Goal: Information Seeking & Learning: Learn about a topic

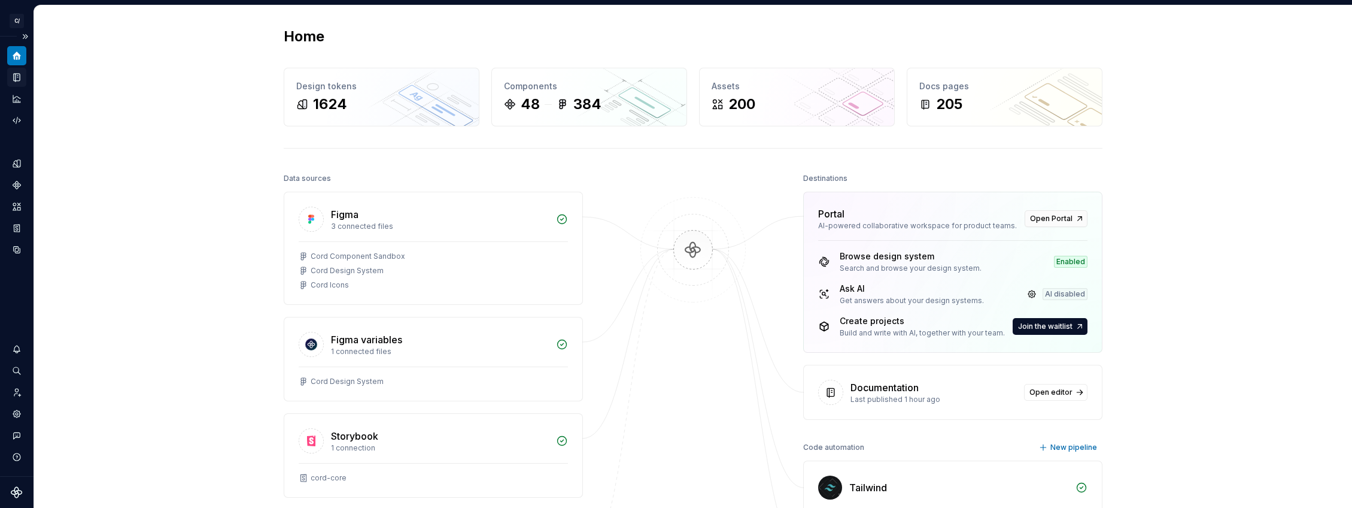
click at [13, 81] on icon "Documentation" at bounding box center [16, 77] width 11 height 11
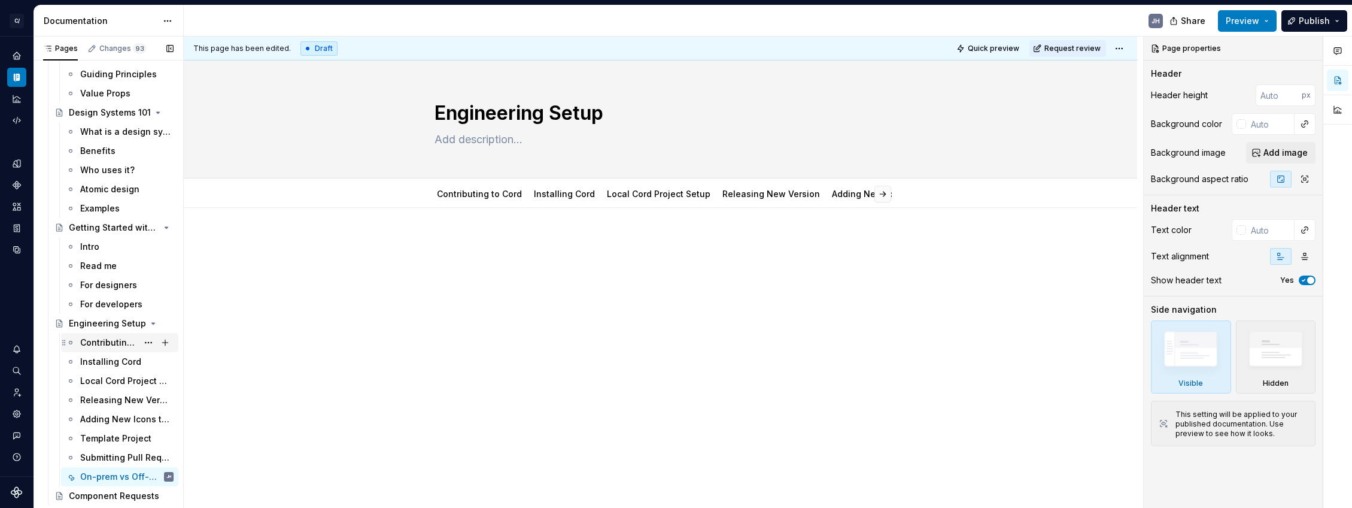
click at [128, 336] on div "Contributing to Cord" at bounding box center [108, 342] width 57 height 12
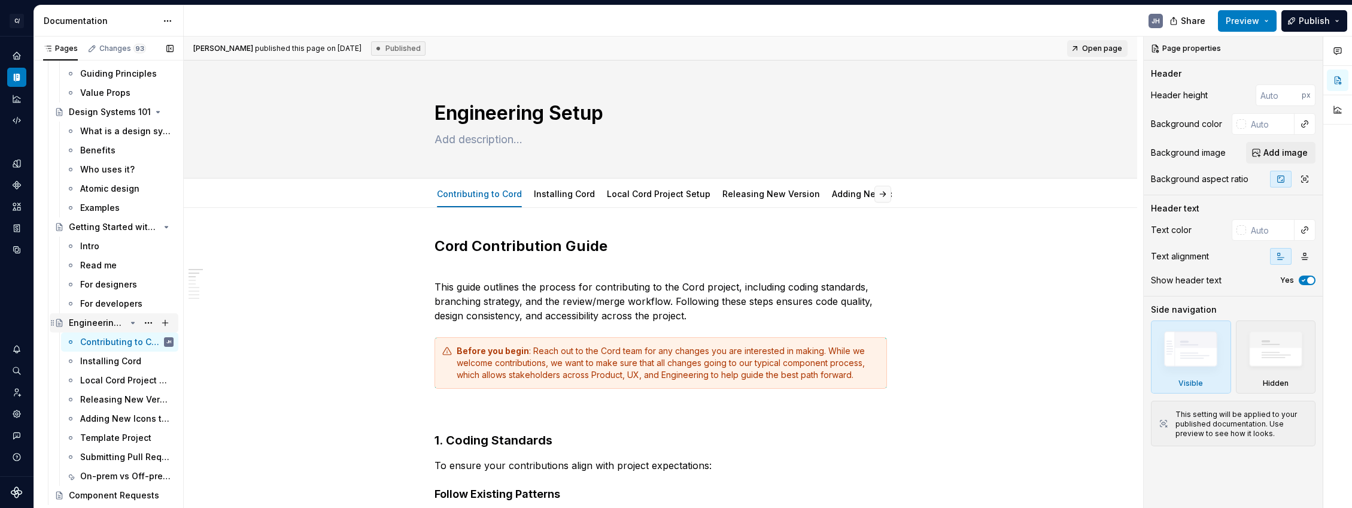
click at [104, 318] on div "Engineering Setup" at bounding box center [97, 323] width 57 height 12
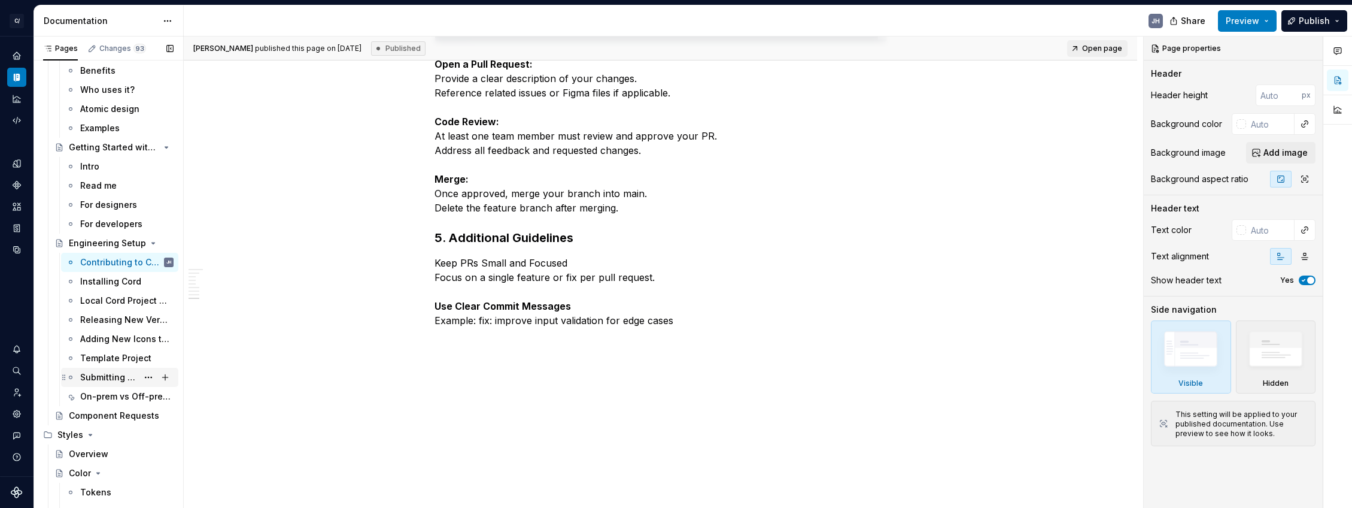
scroll to position [198, 0]
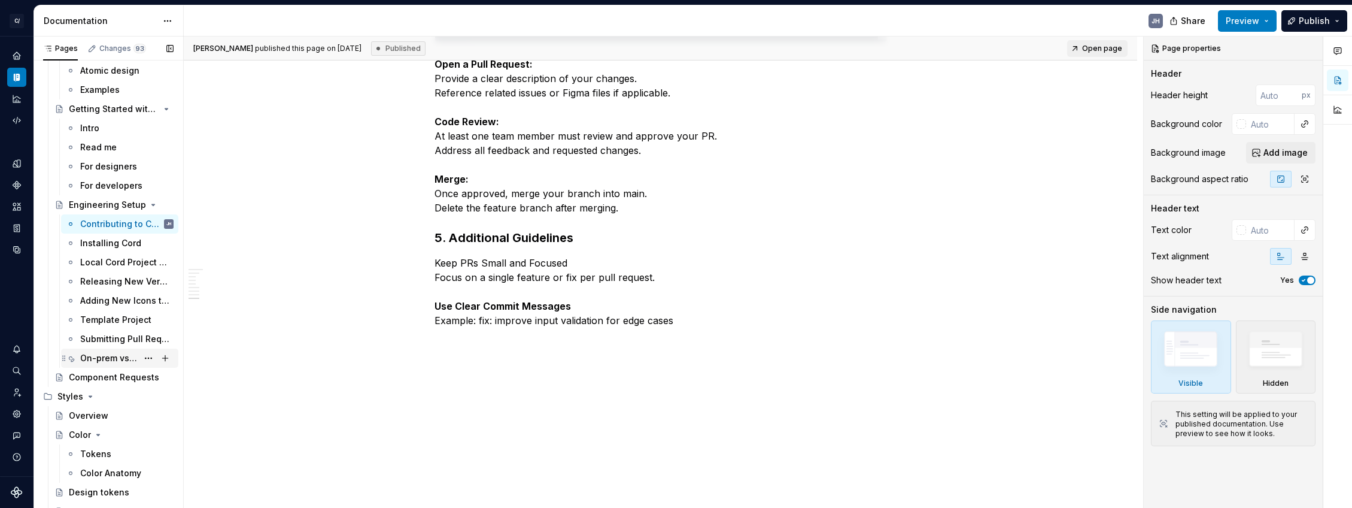
click at [101, 358] on div "On-prem vs Off-prem usage" at bounding box center [108, 358] width 57 height 12
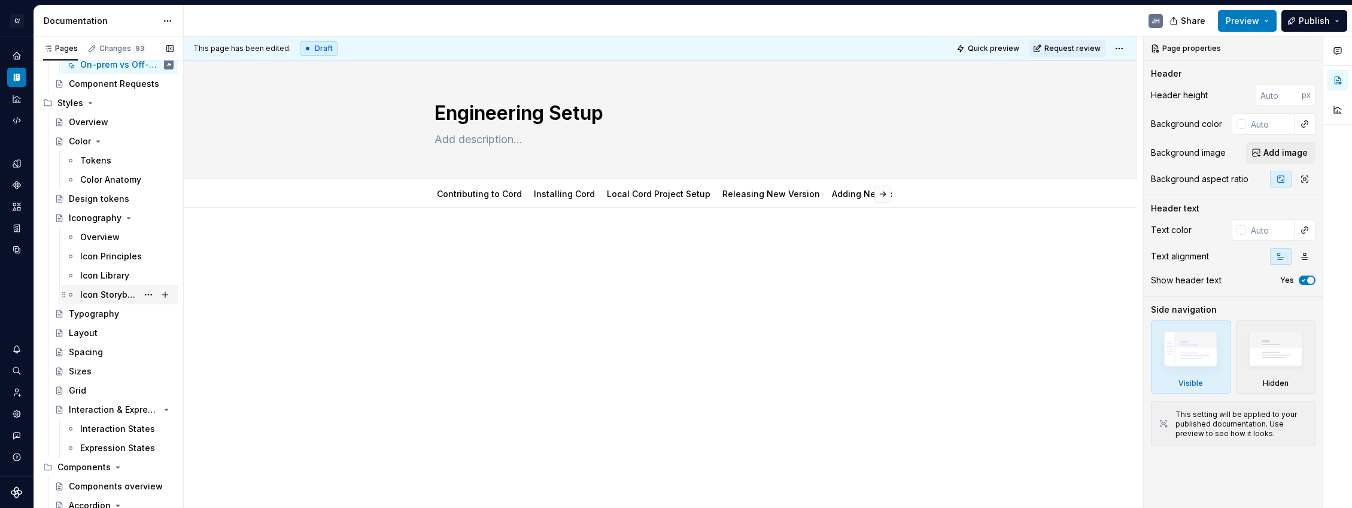
scroll to position [496, 0]
type textarea "*"
